Goal: Transaction & Acquisition: Download file/media

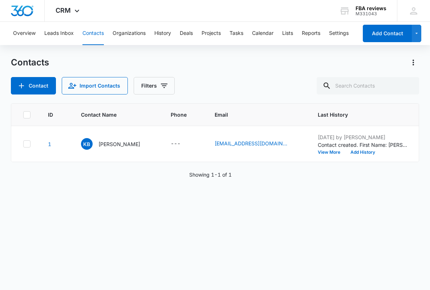
click at [190, 197] on div "ID Contact Name Phone Email Last History Assigned To Contact Type Contact Statu…" at bounding box center [215, 191] width 409 height 177
click at [105, 65] on div "Contacts" at bounding box center [215, 63] width 409 height 12
click at [101, 141] on p "[PERSON_NAME]" at bounding box center [119, 144] width 42 height 8
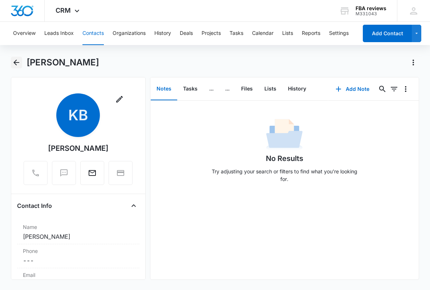
click at [12, 61] on icon "Back" at bounding box center [16, 62] width 9 height 9
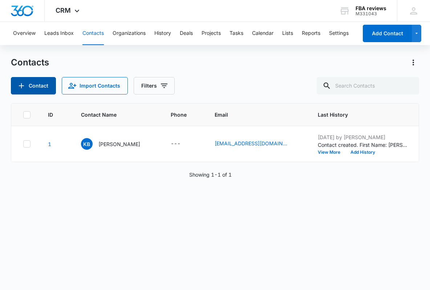
click at [39, 89] on button "Contact" at bounding box center [33, 85] width 45 height 17
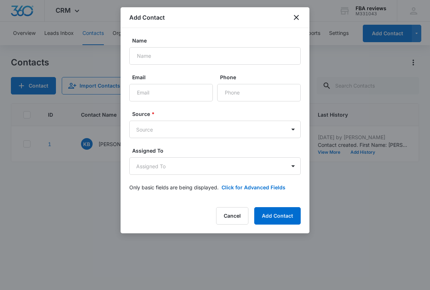
click at [255, 33] on div "Name Email Phone Source * Source Assigned To Assigned To Only basic fields are …" at bounding box center [215, 114] width 189 height 172
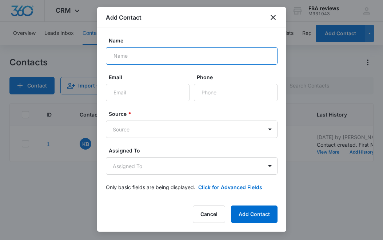
click at [124, 50] on input "Name" at bounding box center [192, 55] width 172 height 17
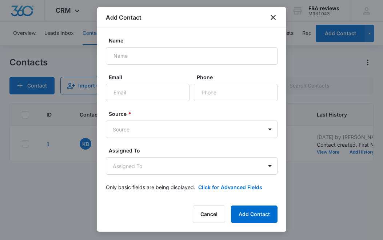
click at [189, 25] on div "Add Contact" at bounding box center [191, 17] width 189 height 21
click at [189, 137] on body "CRM Apps Reputation Websites Forms CRM Email Social Content Ads Intelligence Fi…" at bounding box center [191, 120] width 383 height 240
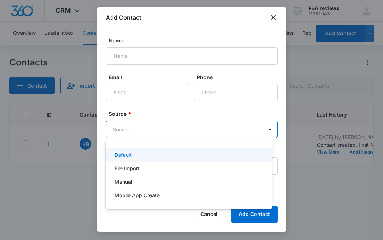
click at [179, 113] on div at bounding box center [191, 120] width 383 height 240
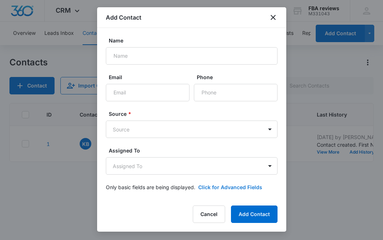
click at [222, 187] on button "Click for Advanced Fields" at bounding box center [230, 188] width 64 height 8
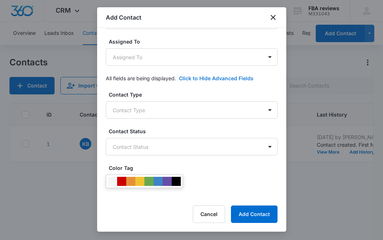
scroll to position [182, 0]
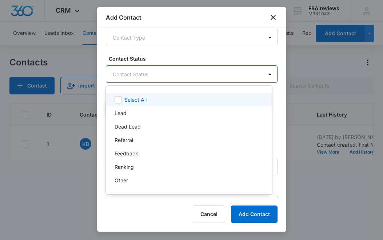
click at [196, 77] on body "CRM Apps Reputation Websites Forms CRM Email Social Content Ads Intelligence Fi…" at bounding box center [191, 120] width 383 height 240
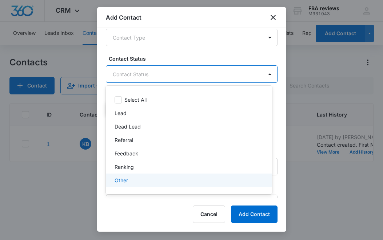
click at [131, 216] on div at bounding box center [191, 120] width 383 height 240
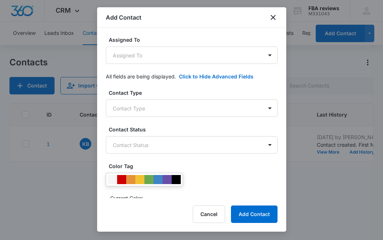
scroll to position [0, 0]
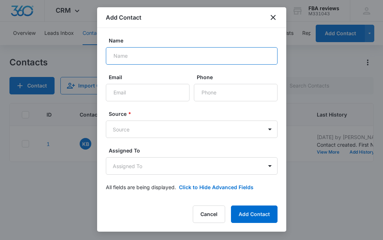
click at [165, 48] on input "Name" at bounding box center [192, 55] width 172 height 17
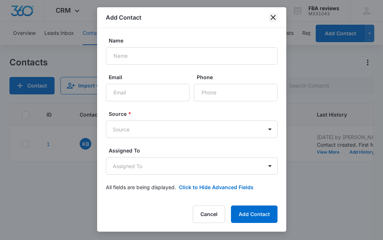
click at [273, 15] on icon "close" at bounding box center [273, 17] width 9 height 9
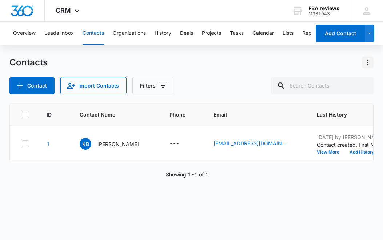
click at [369, 63] on icon "Actions" at bounding box center [367, 62] width 9 height 9
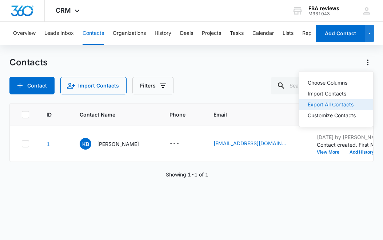
click at [348, 102] on div "Export All Contacts" at bounding box center [331, 104] width 48 height 5
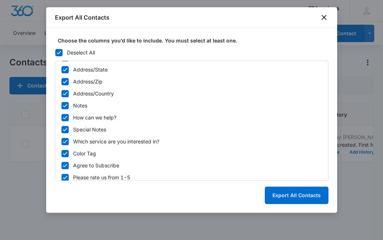
scroll to position [293, 0]
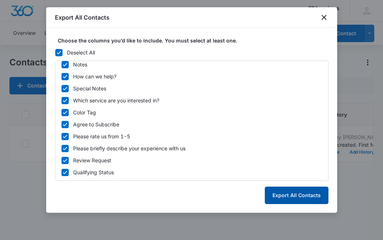
click at [302, 193] on button "Export All Contacts" at bounding box center [297, 195] width 64 height 17
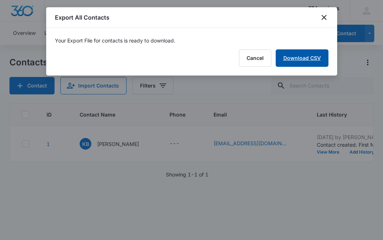
click at [304, 59] on link "Download CSV" at bounding box center [301, 57] width 53 height 17
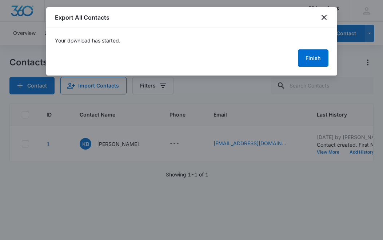
click at [210, 27] on div "Export All Contacts" at bounding box center [191, 17] width 291 height 21
click at [323, 17] on icon "close" at bounding box center [323, 17] width 9 height 9
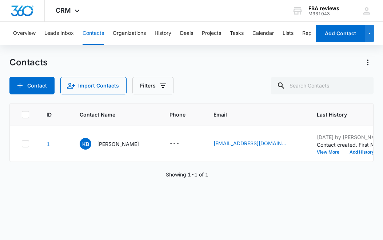
click at [254, 213] on div "ID Contact Name Phone Email Last History Assigned To Contact Type Contact Statu…" at bounding box center [190, 167] width 363 height 128
click at [362, 62] on button "Actions" at bounding box center [368, 63] width 12 height 12
